Goal: Task Accomplishment & Management: Manage account settings

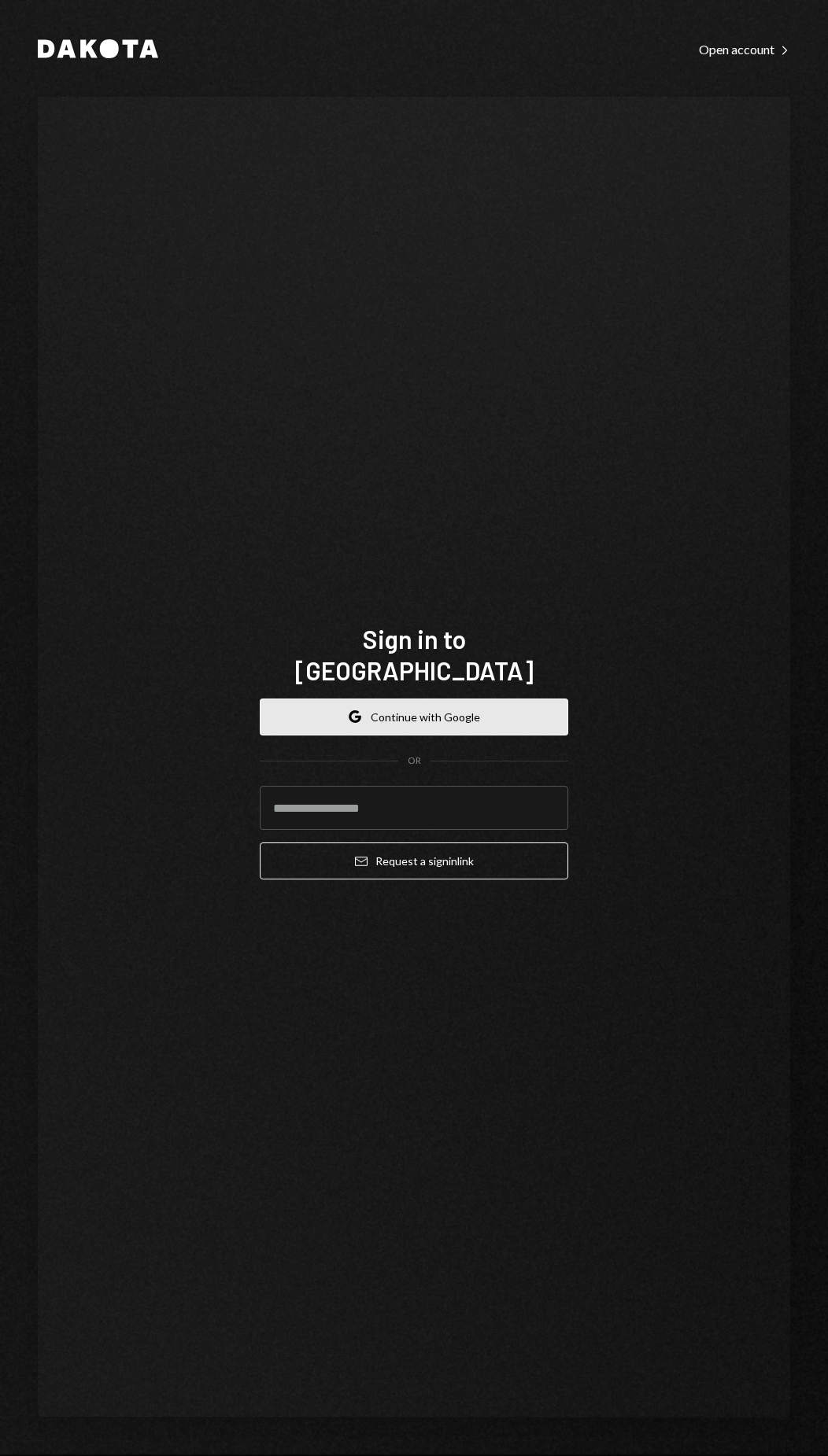
click at [461, 711] on button "Google Continue with Google" at bounding box center [414, 717] width 308 height 37
